Goal: Entertainment & Leisure: Consume media (video, audio)

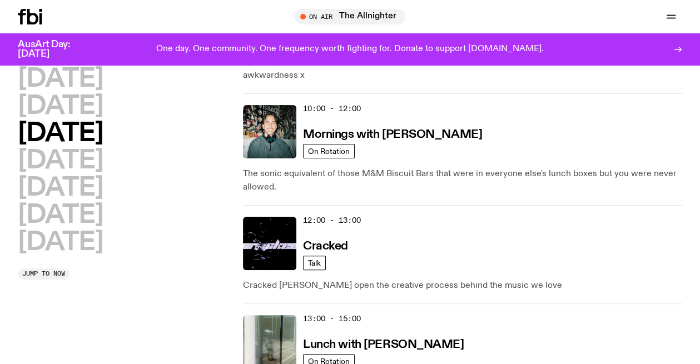
scroll to position [213, 0]
drag, startPoint x: 397, startPoint y: 133, endPoint x: 441, endPoint y: 154, distance: 49.0
click at [397, 133] on h3 "Mornings with [PERSON_NAME]" at bounding box center [392, 135] width 179 height 12
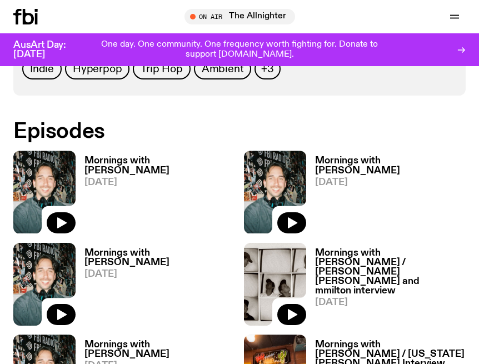
scroll to position [696, 0]
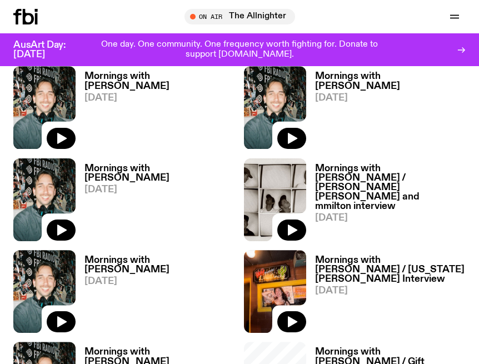
drag, startPoint x: 61, startPoint y: 138, endPoint x: 134, endPoint y: 121, distance: 74.9
click at [61, 138] on icon "button" at bounding box center [61, 138] width 9 height 11
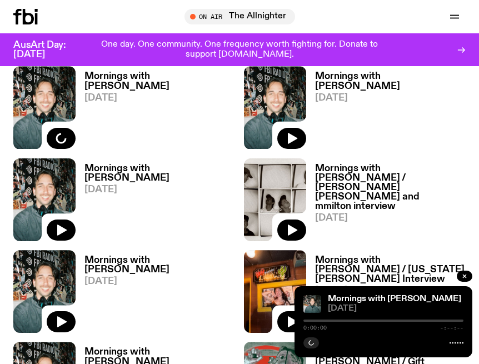
click at [157, 76] on h3 "Mornings with [PERSON_NAME]" at bounding box center [159, 81] width 151 height 19
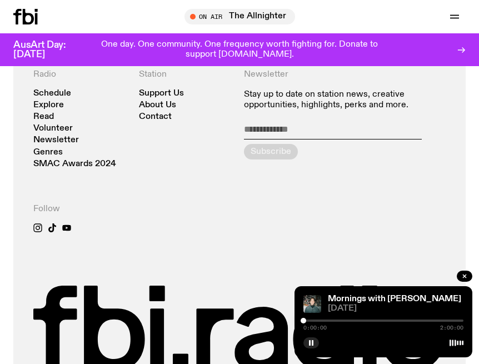
scroll to position [445, 0]
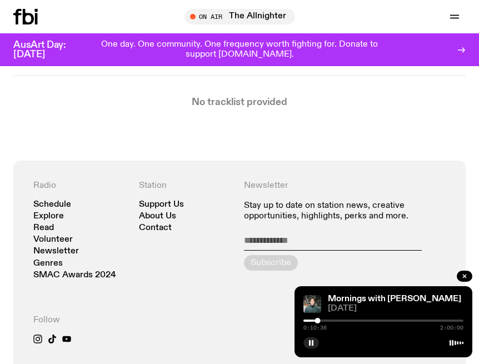
click at [313, 338] on button "button" at bounding box center [311, 342] width 16 height 11
